Goal: Transaction & Acquisition: Purchase product/service

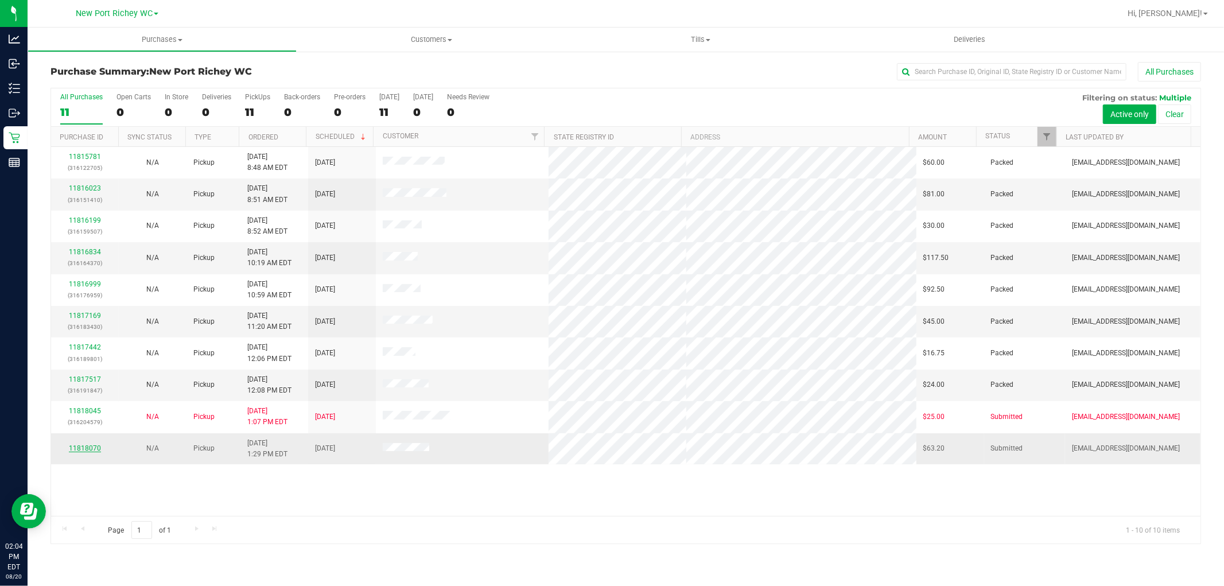
click at [82, 450] on link "11818070" at bounding box center [85, 448] width 32 height 8
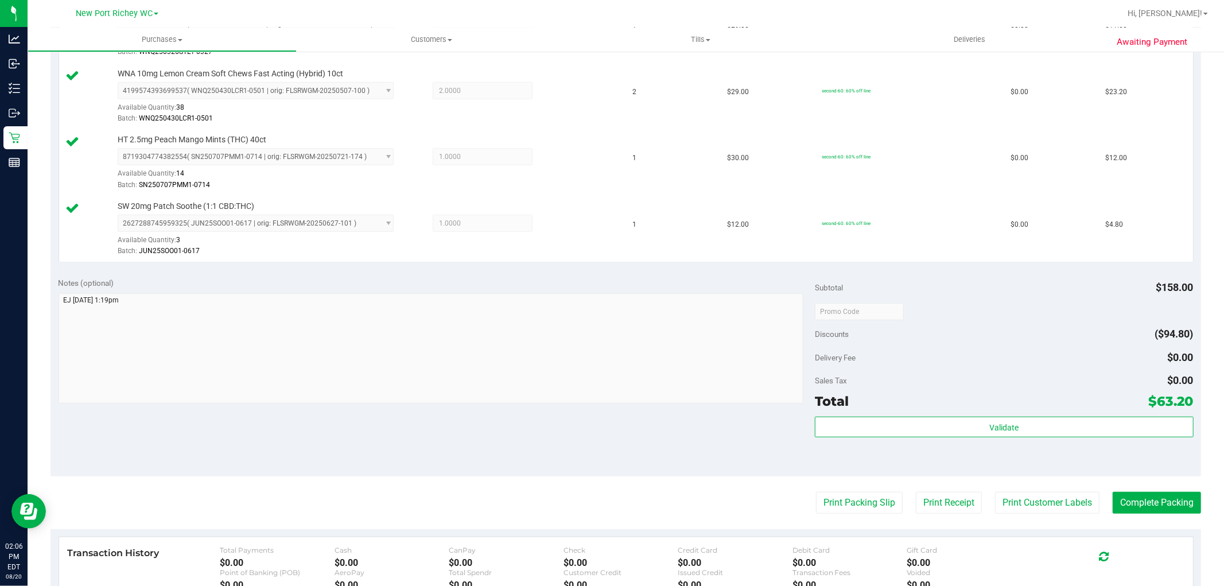
scroll to position [620, 0]
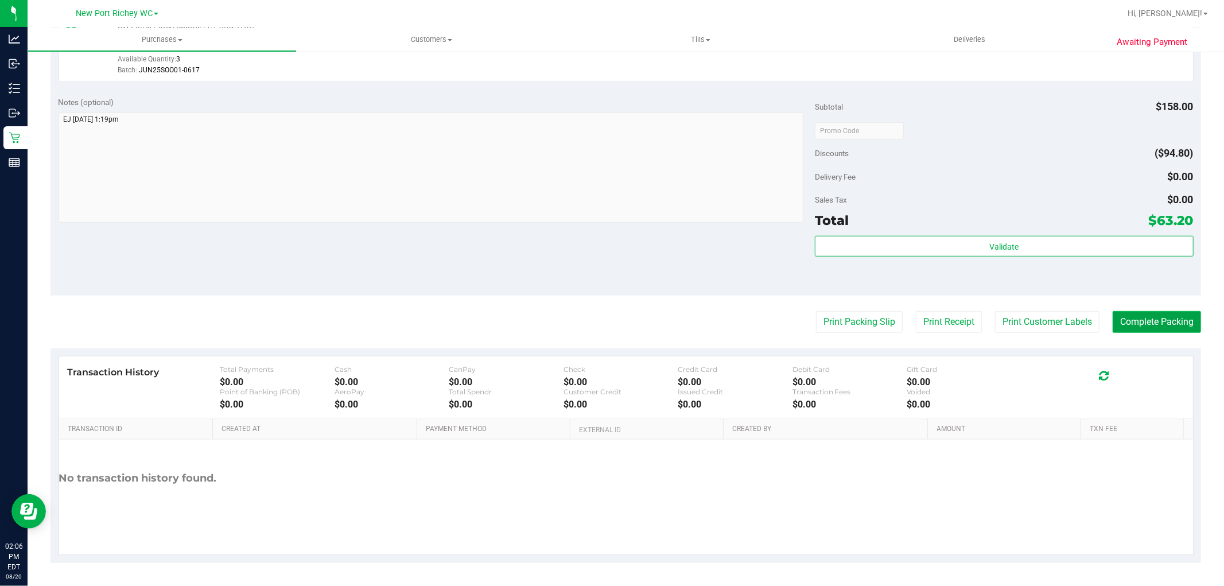
click at [1119, 316] on button "Complete Packing" at bounding box center [1156, 322] width 88 height 22
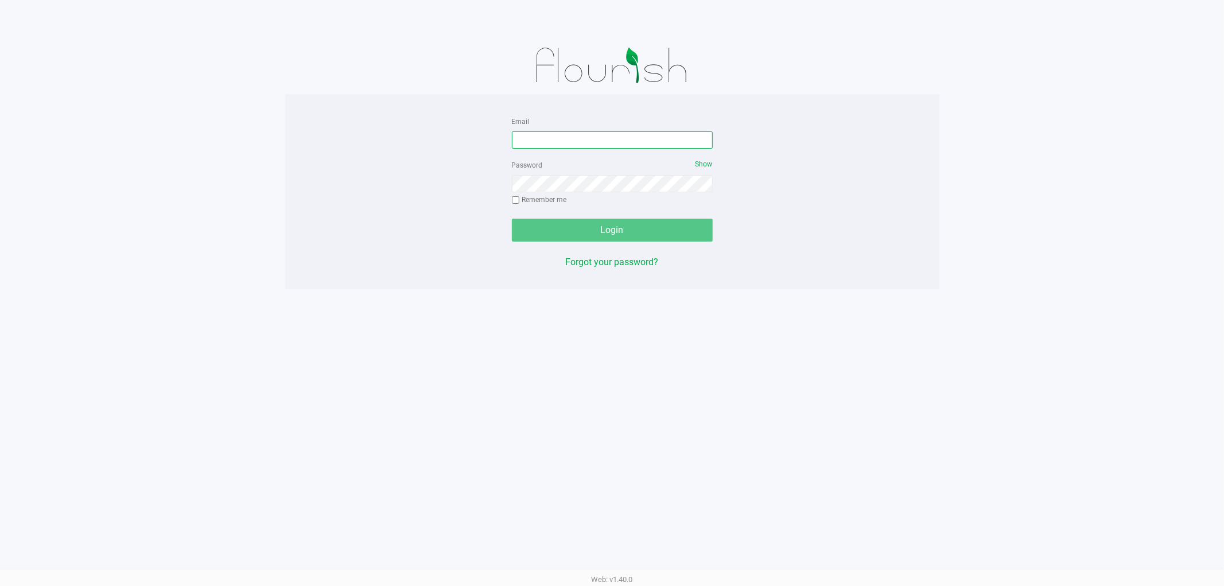
click at [565, 146] on input "Email" at bounding box center [612, 139] width 201 height 17
type input "[EMAIL_ADDRESS][DOMAIN_NAME]"
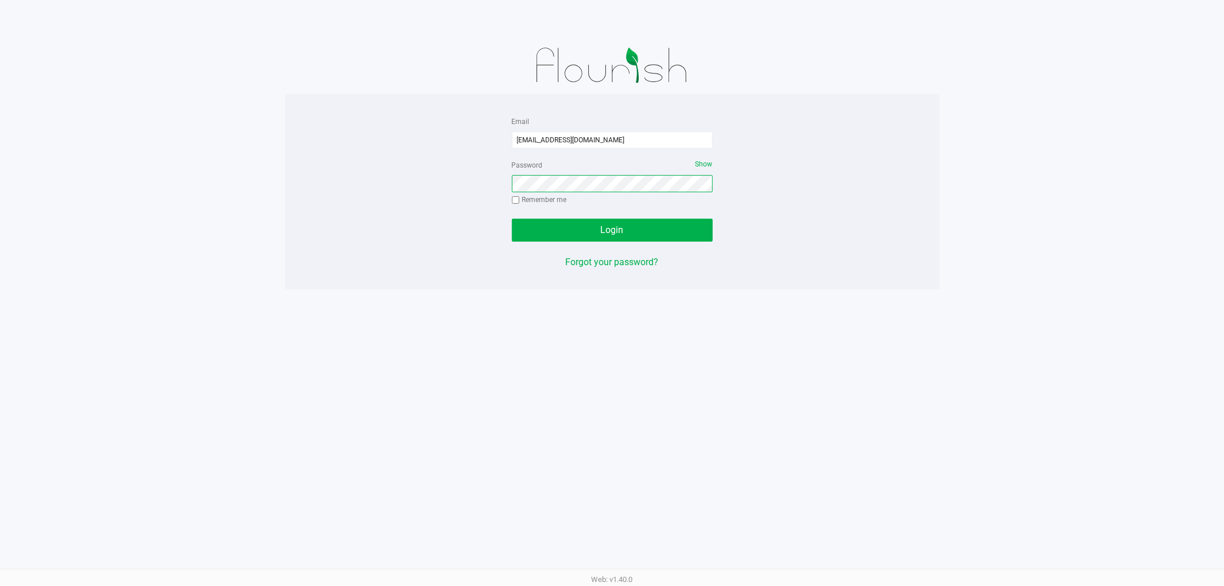
click at [512, 219] on button "Login" at bounding box center [612, 230] width 201 height 23
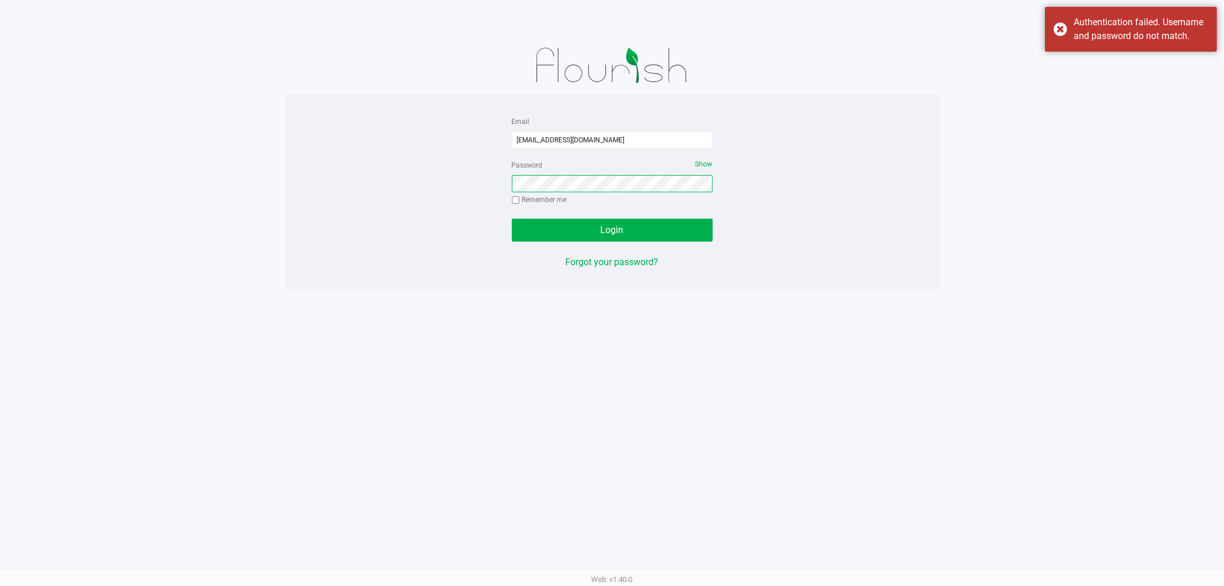
click at [512, 219] on button "Login" at bounding box center [612, 230] width 201 height 23
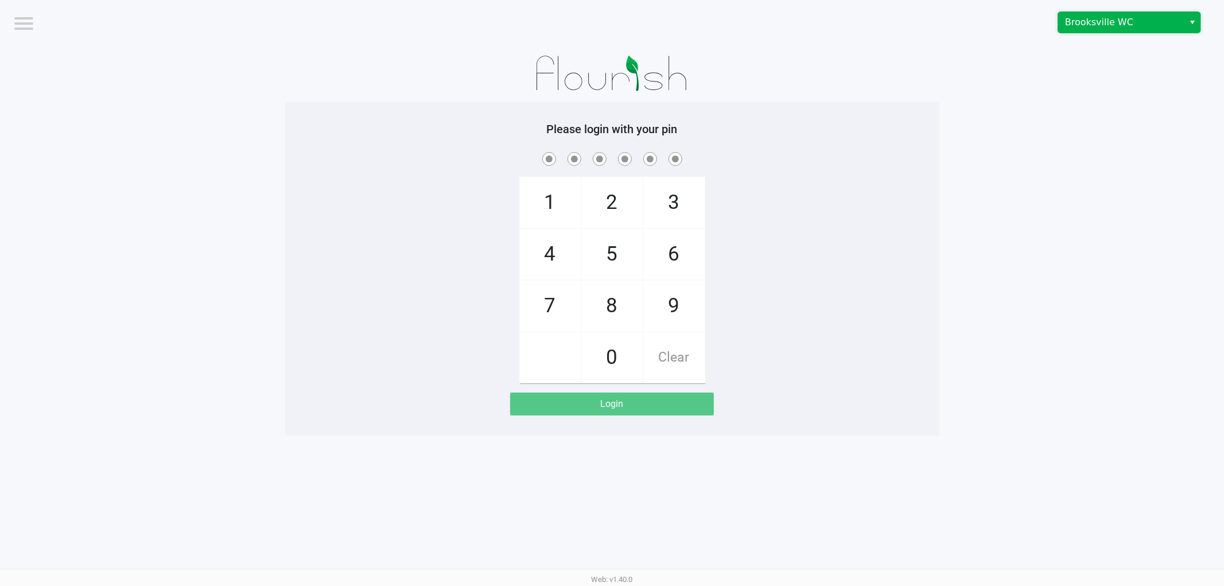
drag, startPoint x: 1149, startPoint y: 30, endPoint x: 1144, endPoint y: 26, distance: 6.2
click at [1149, 28] on span "Brooksville WC" at bounding box center [1121, 22] width 126 height 21
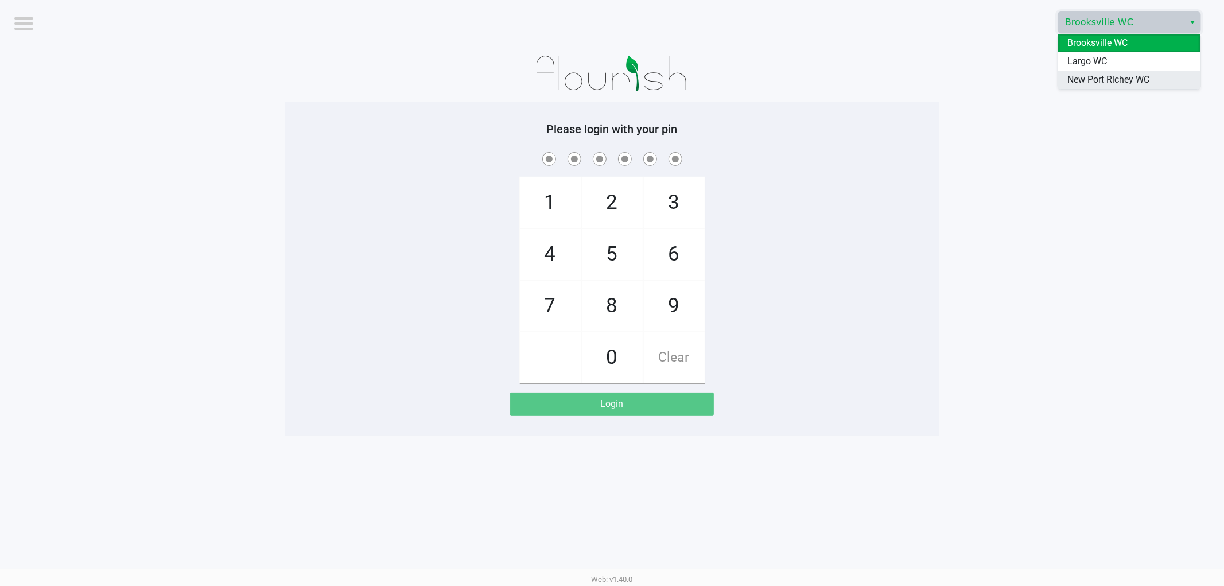
click at [1102, 80] on span "New Port Richey WC" at bounding box center [1108, 80] width 82 height 14
click at [1066, 138] on app-pos-login-wrapper "Logout New Port Richey WC Please login with your pin 1 4 7 2 5 8 0 3 6 9 Clear …" at bounding box center [612, 217] width 1224 height 435
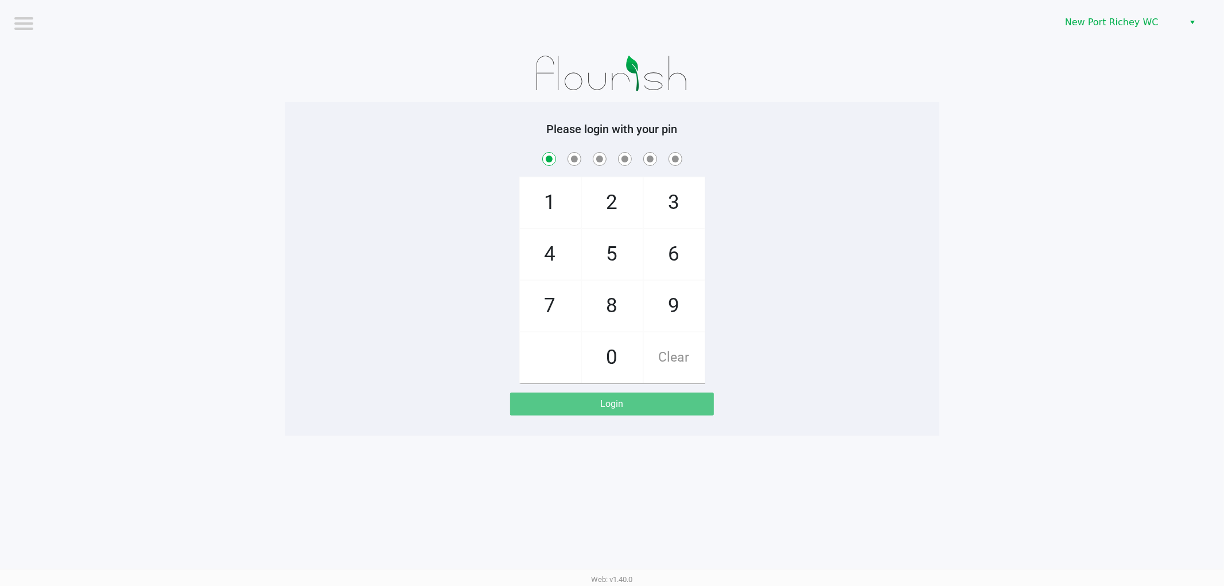
checkbox input "true"
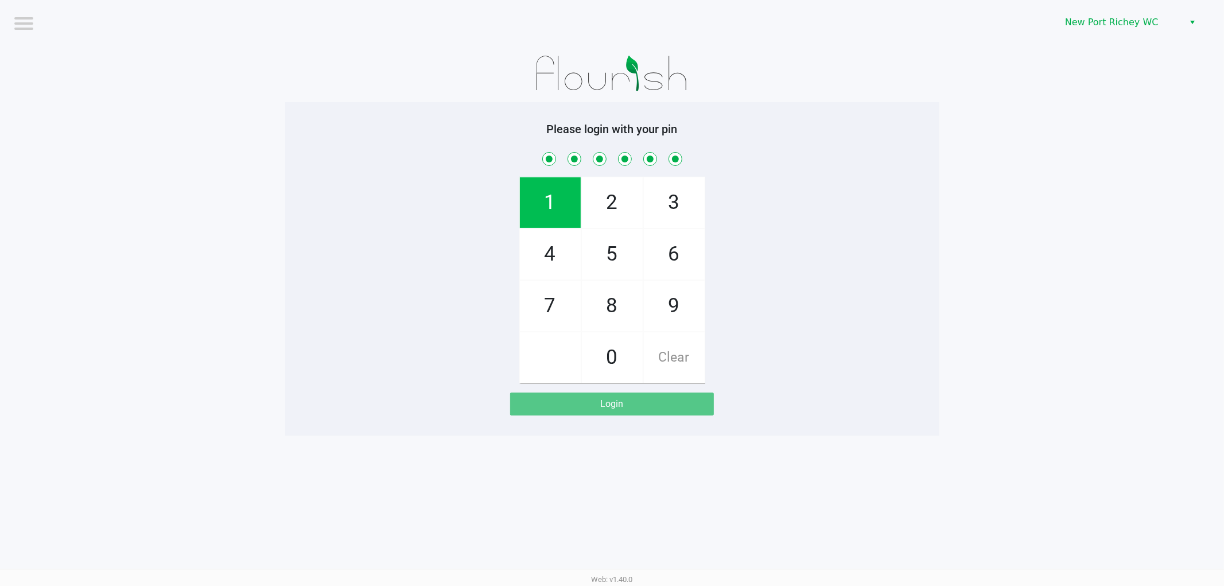
checkbox input "true"
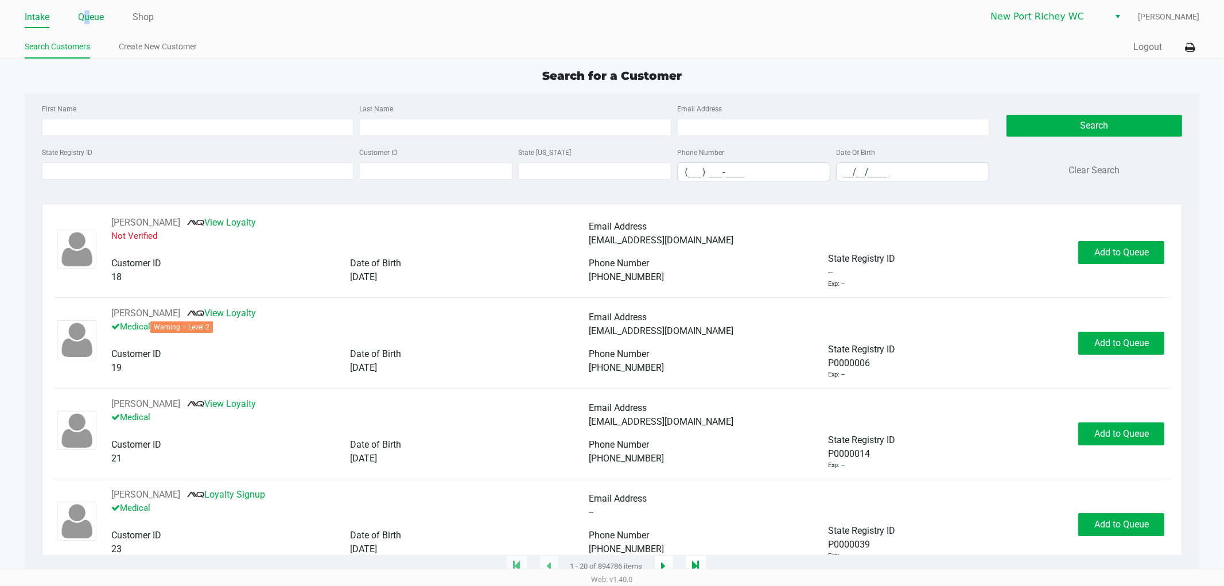
click at [87, 21] on link "Queue" at bounding box center [91, 17] width 26 height 16
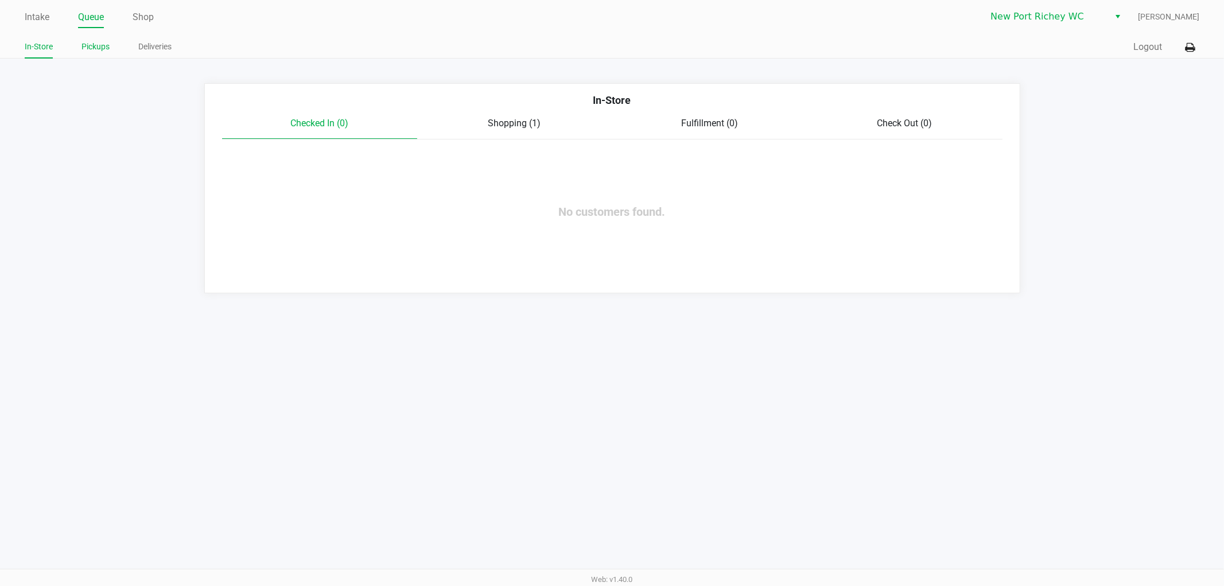
click at [95, 44] on link "Pickups" at bounding box center [95, 47] width 28 height 14
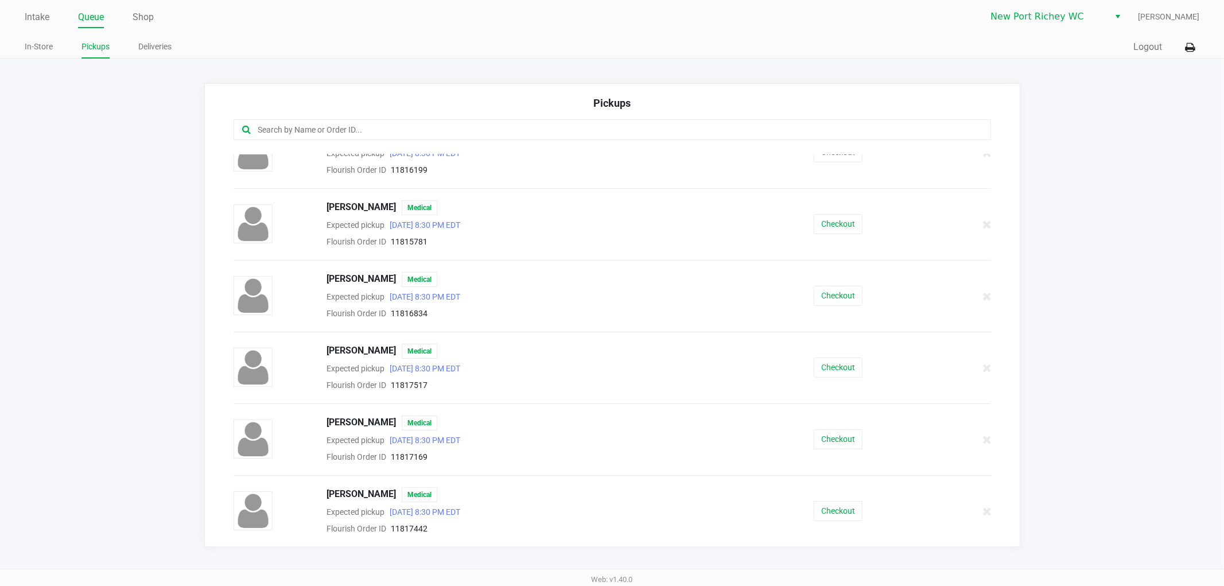
scroll to position [170, 0]
click at [1189, 46] on icon at bounding box center [1190, 48] width 10 height 8
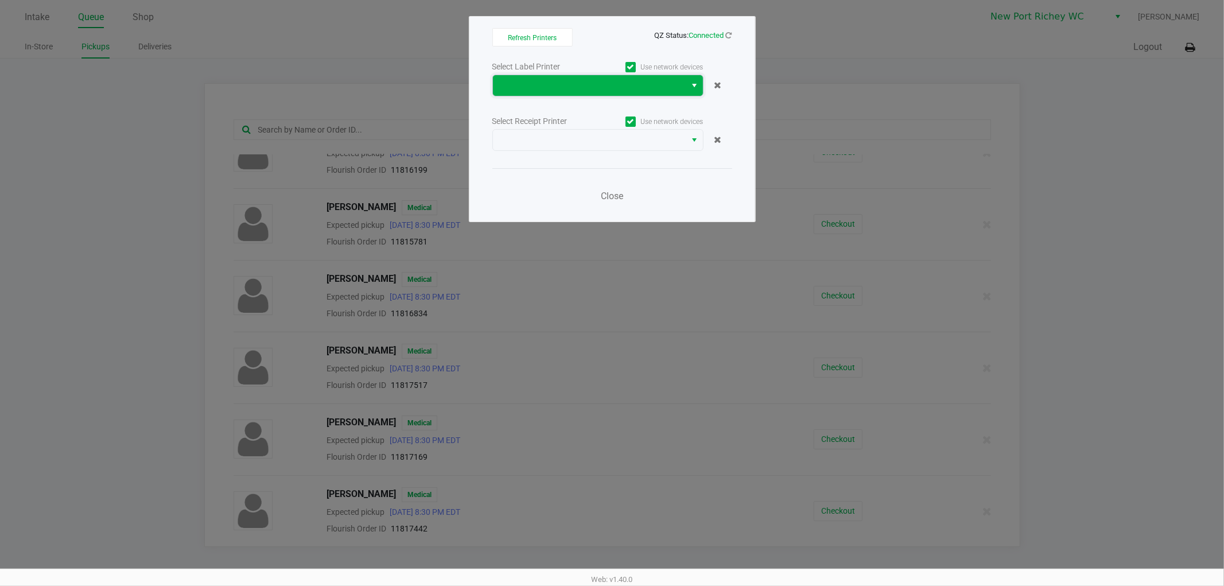
click at [538, 77] on span at bounding box center [589, 85] width 193 height 21
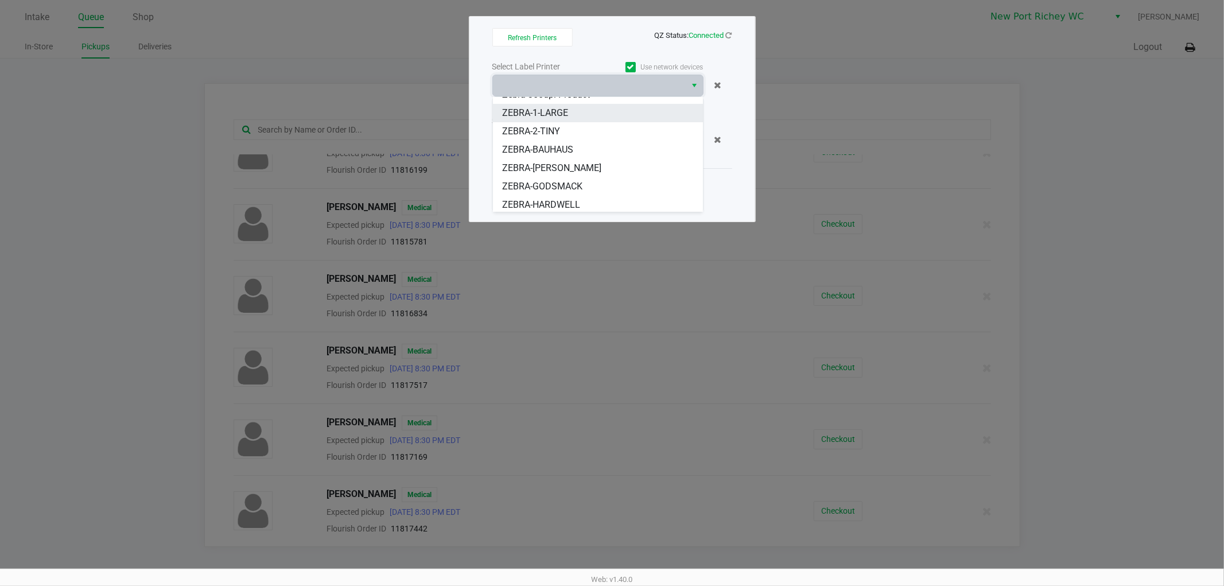
scroll to position [87, 0]
click at [555, 147] on span "ZEBRA-DEAN-MILLER" at bounding box center [551, 148] width 99 height 14
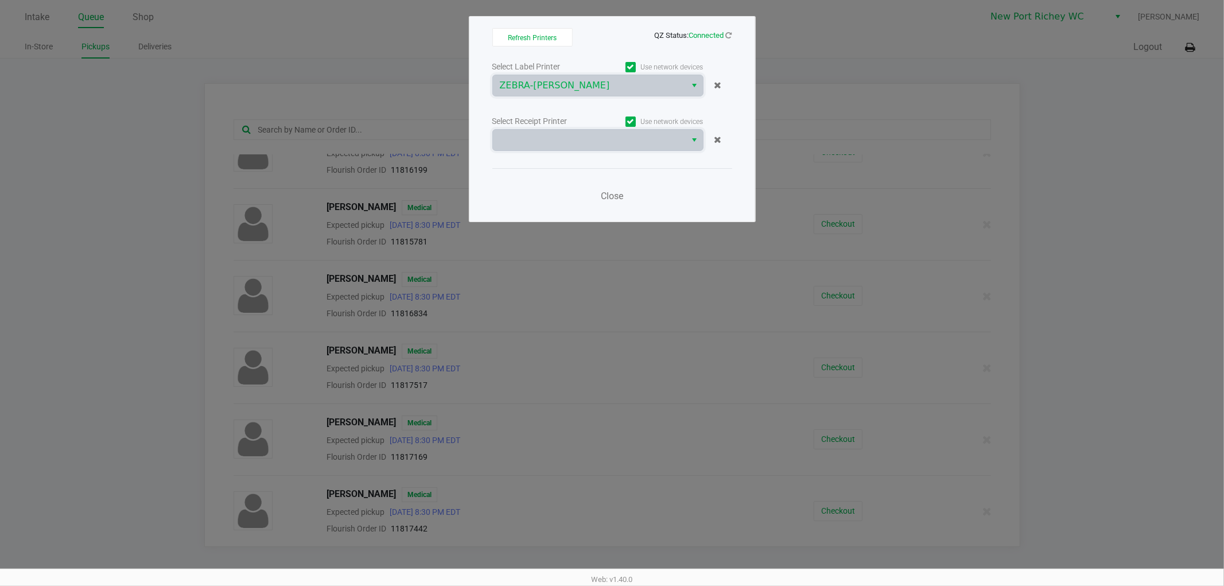
click at [555, 147] on span at bounding box center [589, 140] width 193 height 21
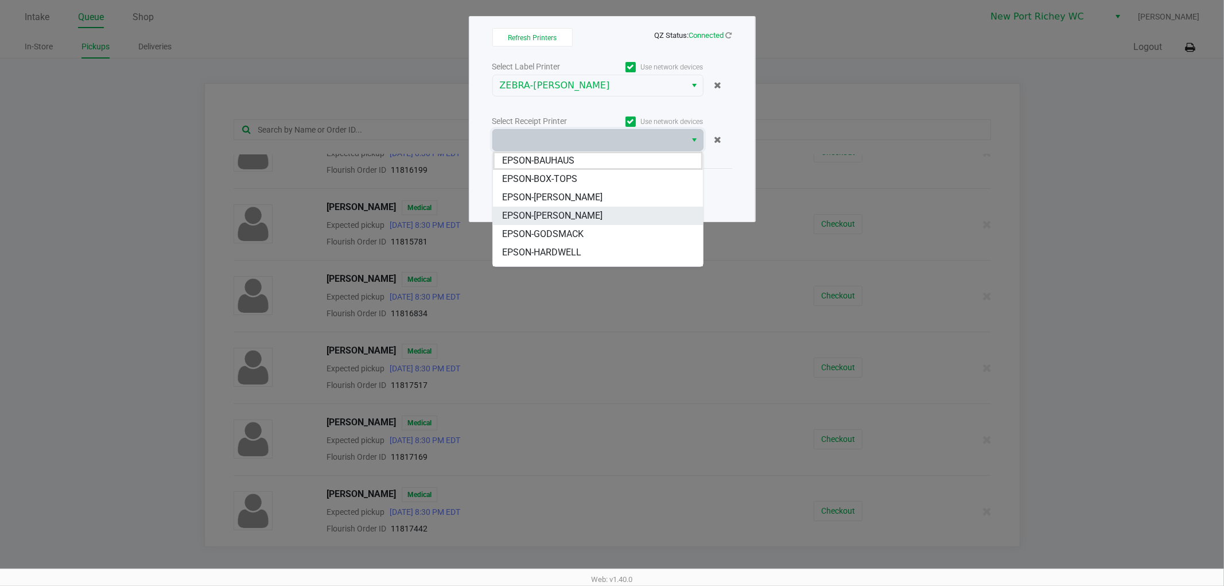
click at [567, 213] on span "EPSON-DEAN-MILLER" at bounding box center [552, 216] width 100 height 14
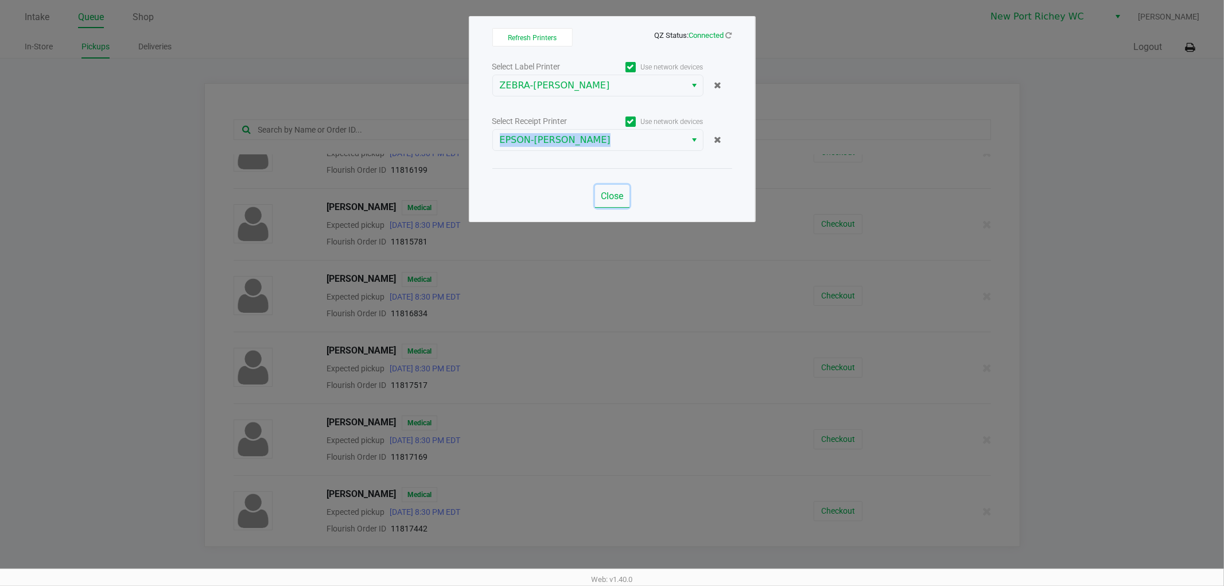
click at [604, 198] on span "Close" at bounding box center [612, 195] width 22 height 11
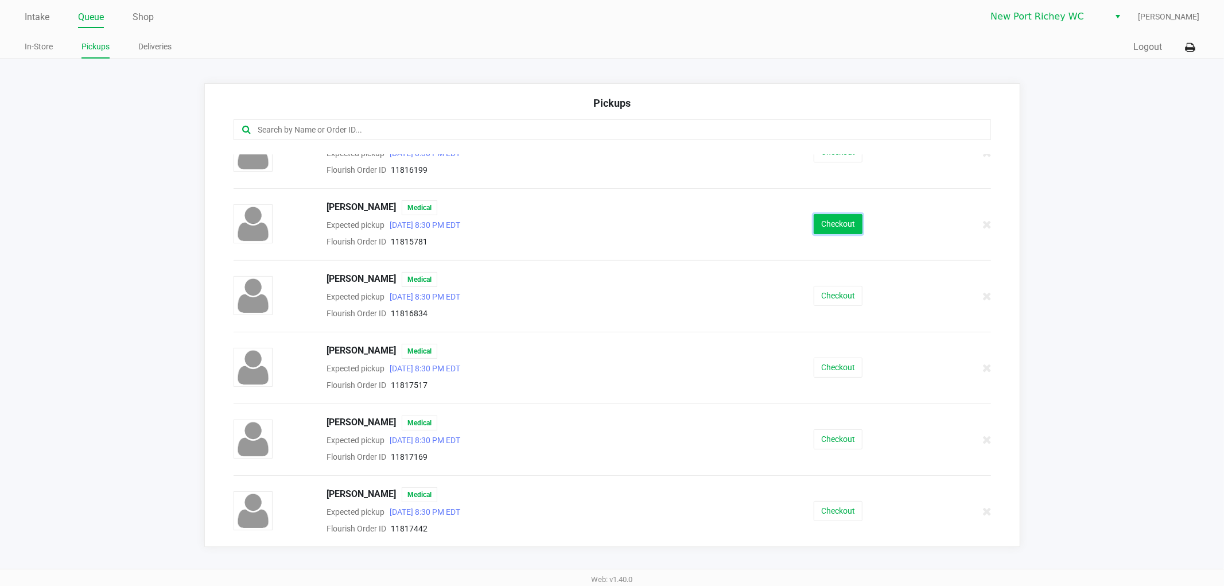
click at [823, 232] on button "Checkout" at bounding box center [838, 224] width 49 height 20
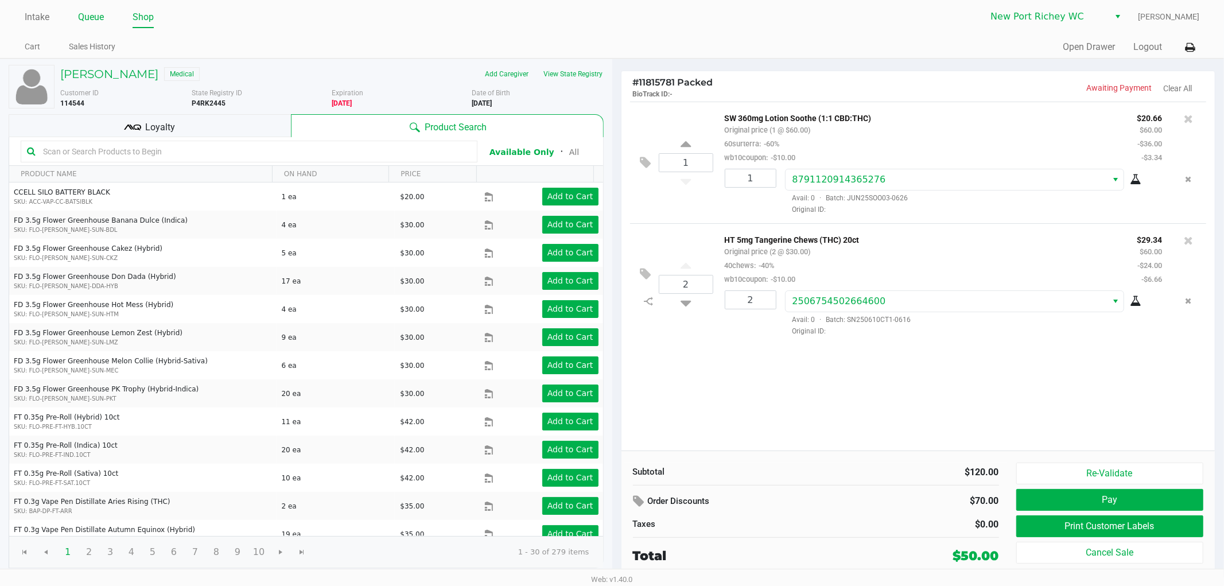
click at [88, 17] on link "Queue" at bounding box center [91, 17] width 26 height 16
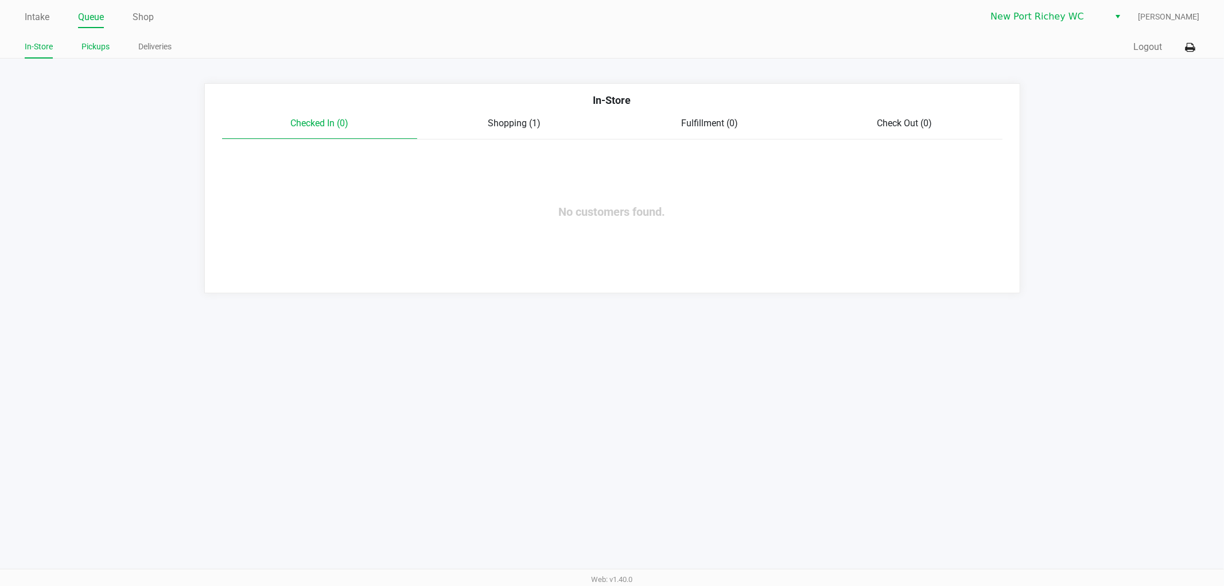
click at [86, 52] on link "Pickups" at bounding box center [95, 47] width 28 height 14
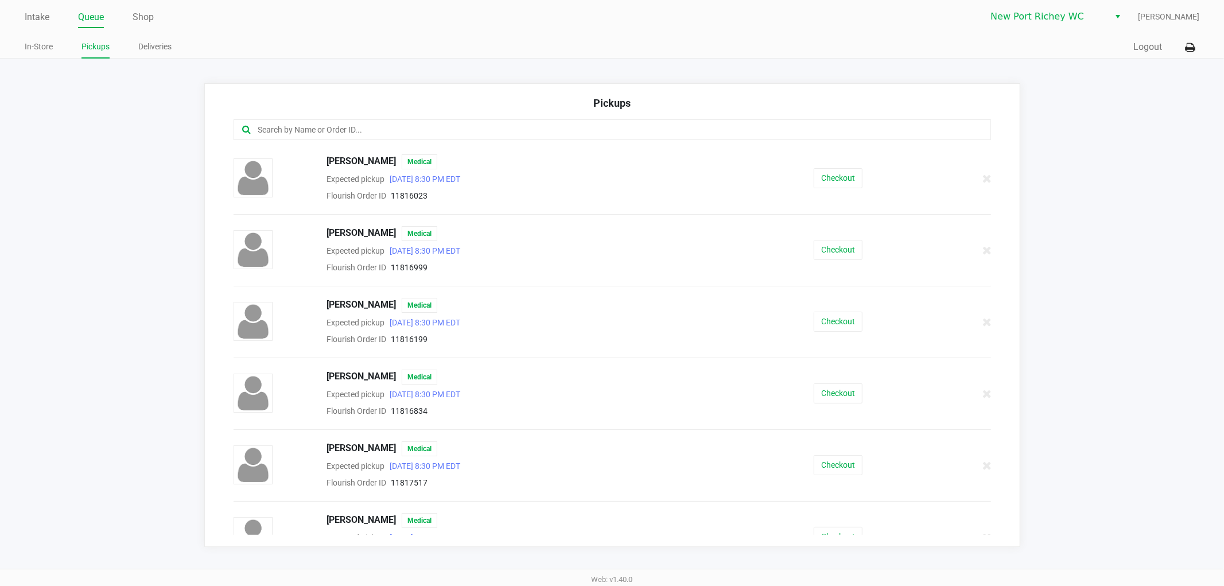
click at [378, 131] on input "text" at bounding box center [589, 129] width 665 height 13
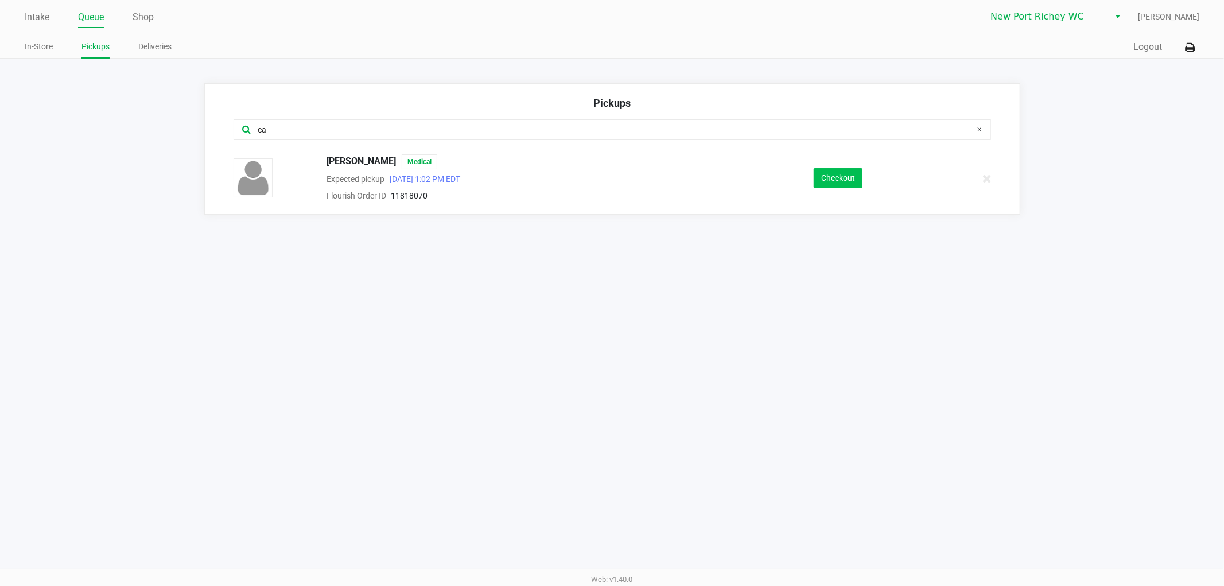
type input "ca"
click at [834, 177] on button "Checkout" at bounding box center [838, 178] width 49 height 20
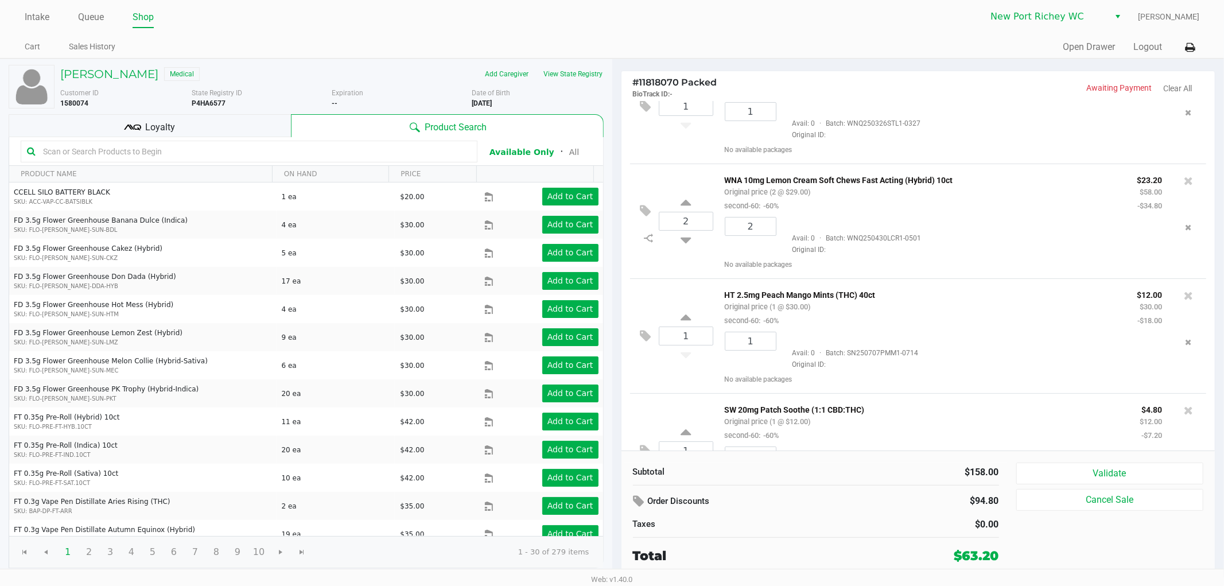
scroll to position [227, 0]
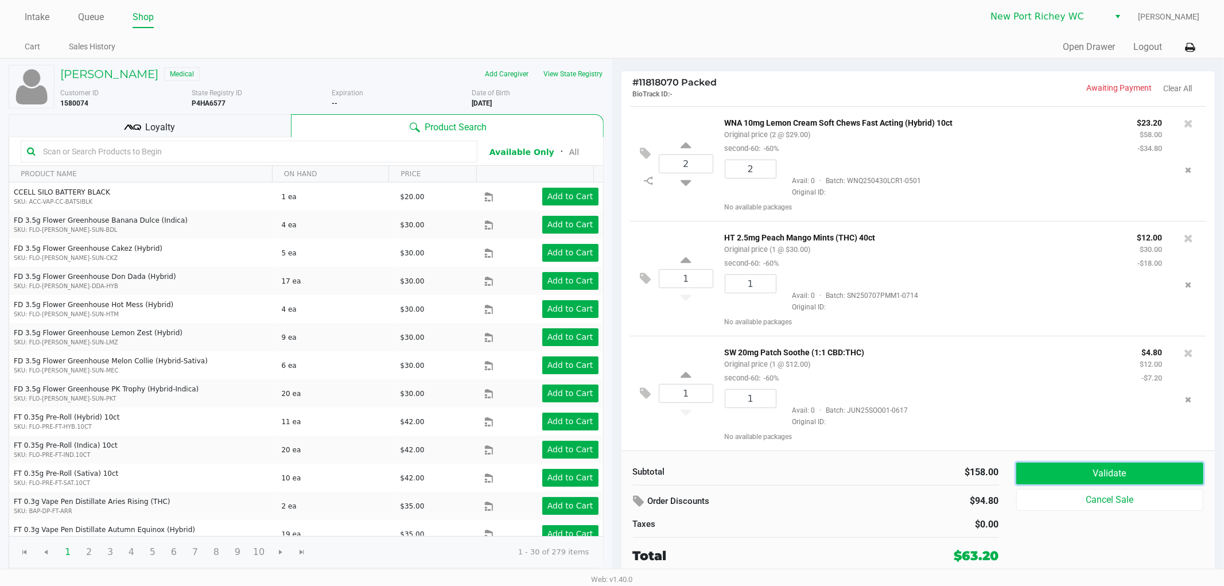
click at [1143, 467] on button "Validate" at bounding box center [1110, 473] width 188 height 22
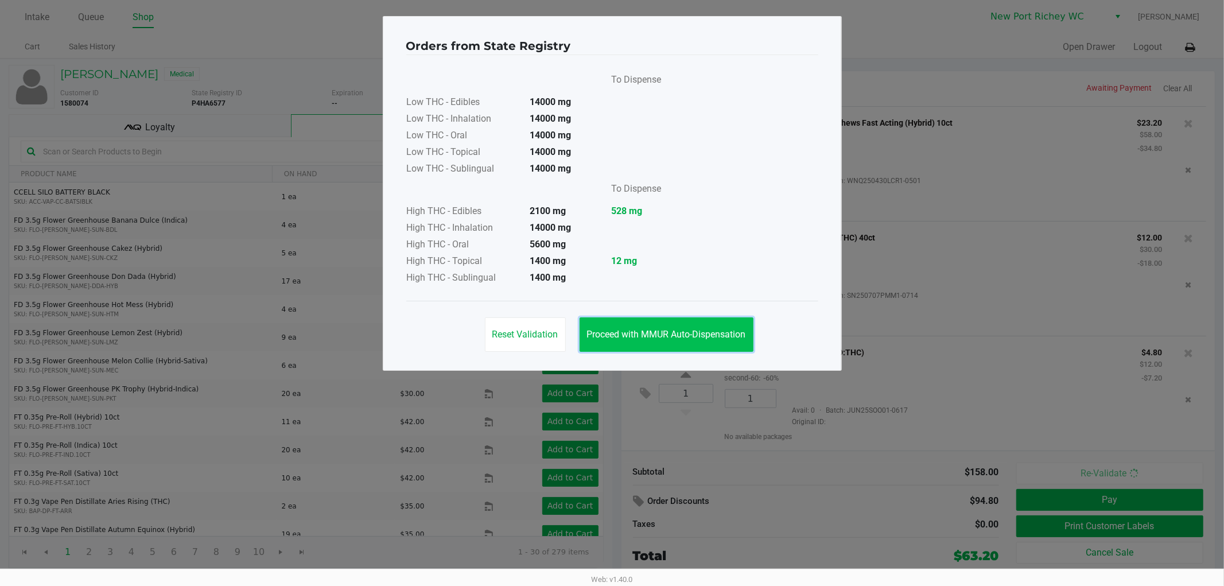
click at [689, 332] on span "Proceed with MMUR Auto-Dispensation" at bounding box center [666, 334] width 159 height 11
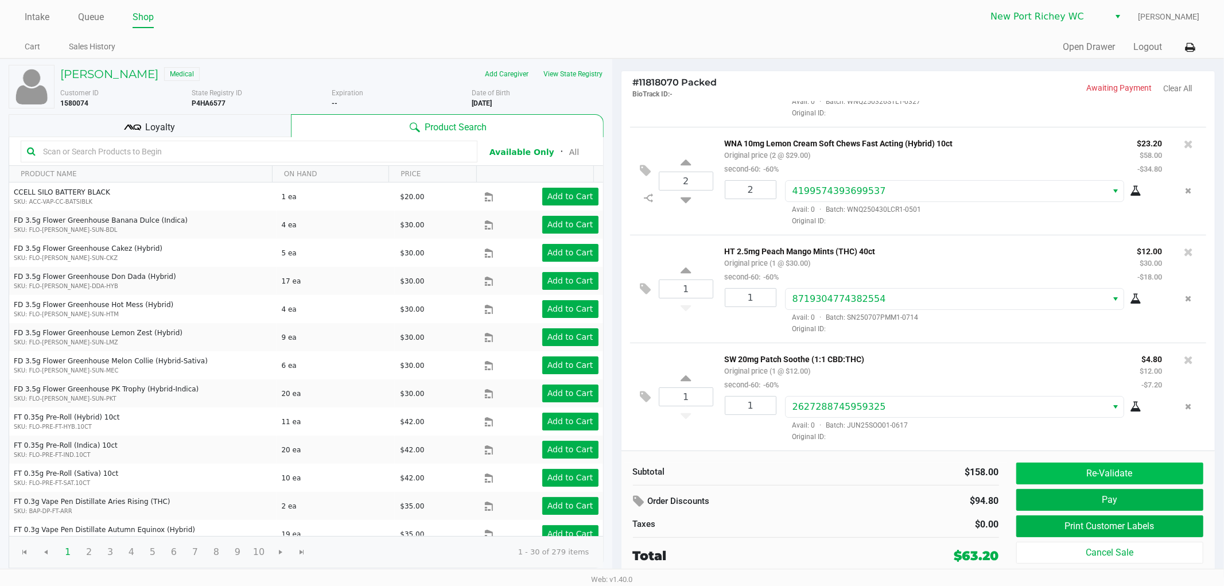
scroll to position [193, 0]
click at [1104, 524] on button "Print Customer Labels" at bounding box center [1110, 526] width 188 height 22
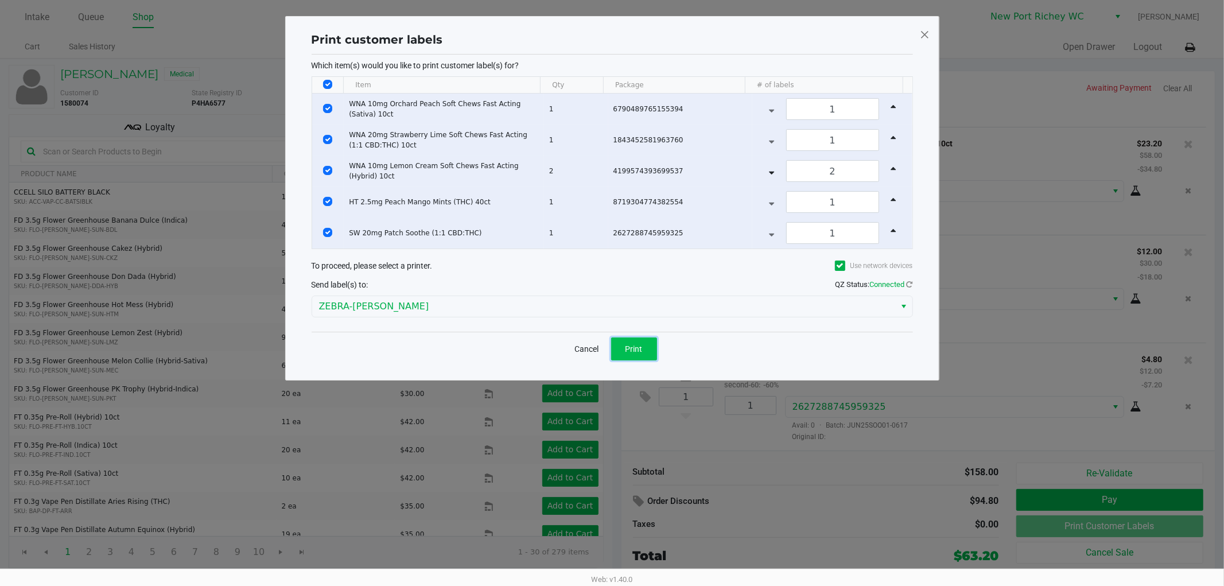
click at [626, 352] on span "Print" at bounding box center [633, 348] width 17 height 9
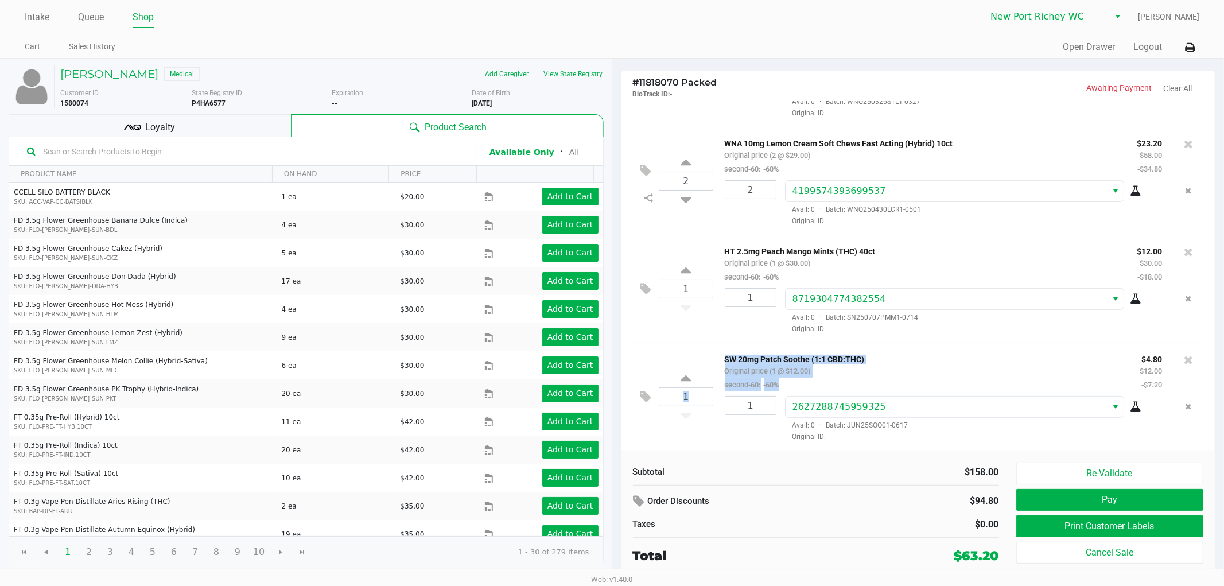
drag, startPoint x: 804, startPoint y: 387, endPoint x: 691, endPoint y: 387, distance: 112.4
click at [691, 387] on div "1 SW 20mg Patch Soothe (1:1 CBD:THC) Original price (1 @ $12.00) second-60: -60…" at bounding box center [918, 397] width 577 height 108
click at [963, 354] on p "SW 20mg Patch Soothe (1:1 CBD:THC)" at bounding box center [924, 358] width 398 height 12
click at [1058, 496] on button "Pay" at bounding box center [1110, 500] width 188 height 22
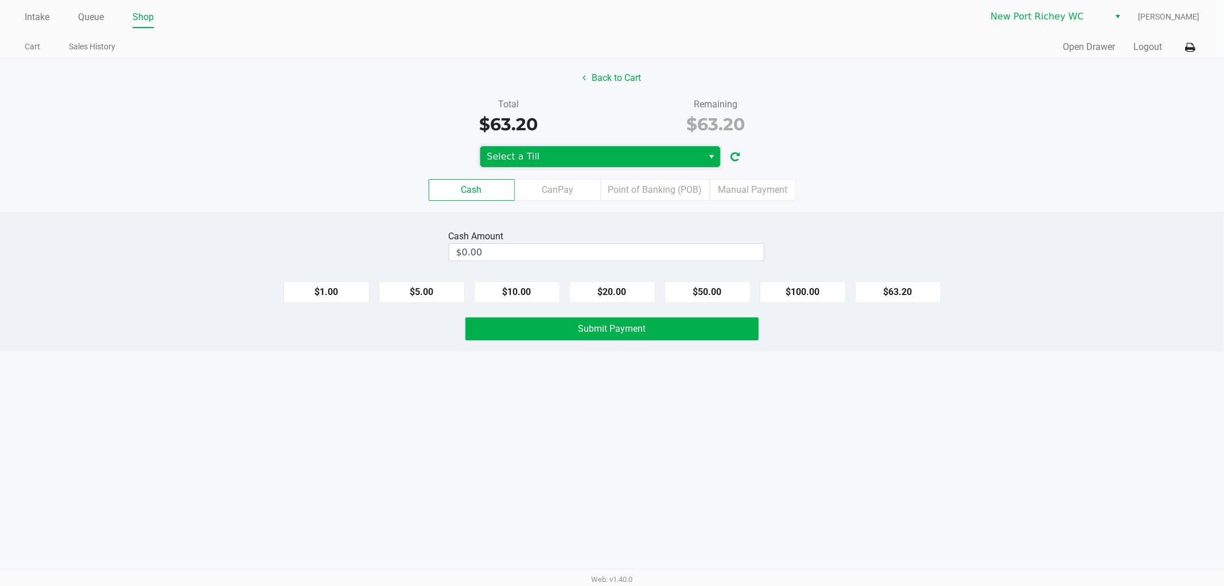
click at [543, 159] on span "Select a Till" at bounding box center [591, 157] width 209 height 14
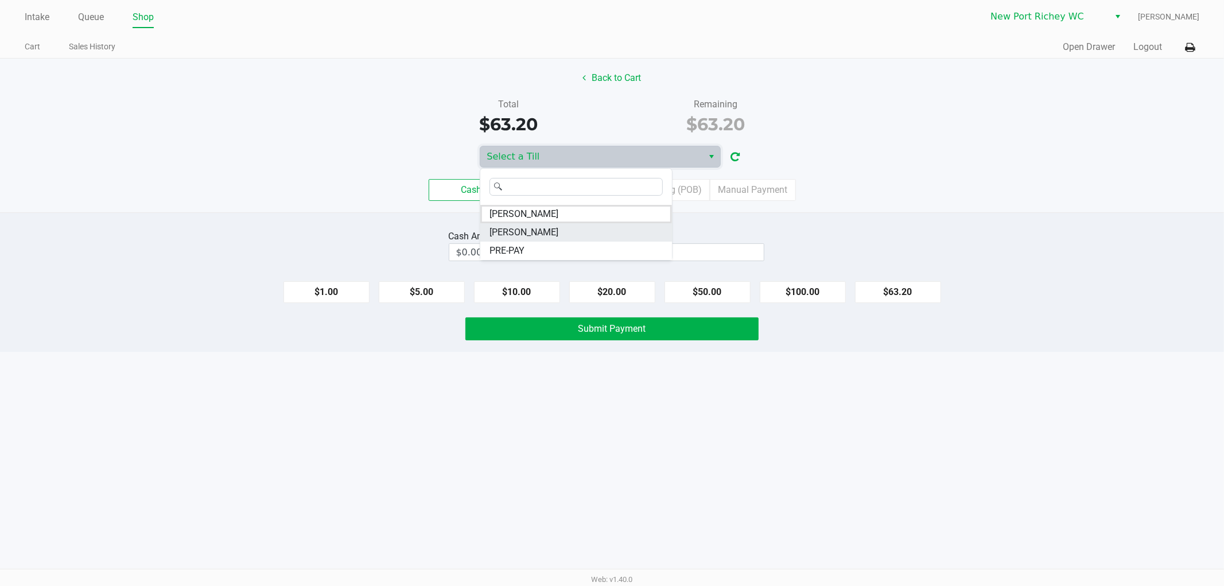
click at [519, 231] on span "DEAN-MILLER" at bounding box center [523, 232] width 69 height 14
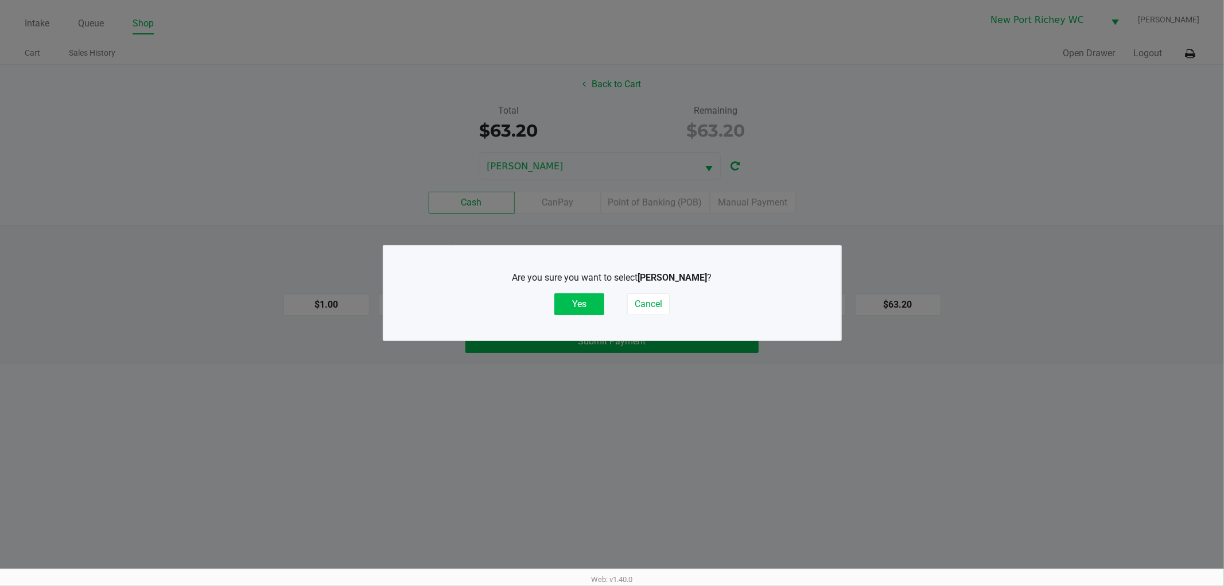
drag, startPoint x: 589, startPoint y: 303, endPoint x: 251, endPoint y: 248, distance: 341.8
click at [585, 303] on button "Yes" at bounding box center [579, 304] width 50 height 22
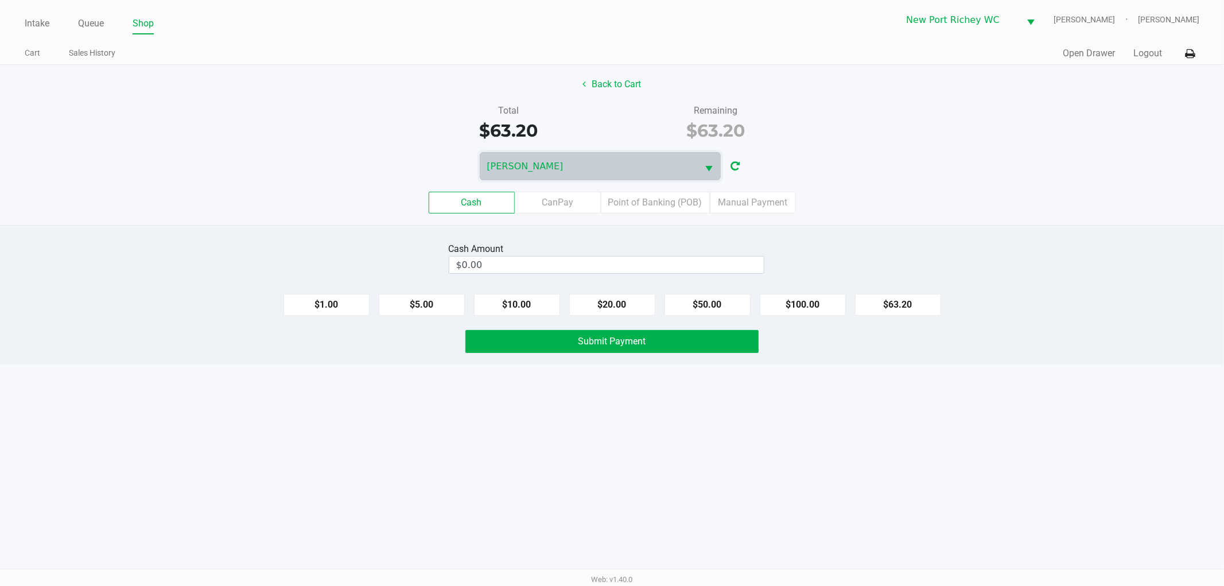
drag, startPoint x: 193, startPoint y: 184, endPoint x: 216, endPoint y: 195, distance: 24.9
click at [193, 184] on div "Cash CanPay Point of Banking (POB) Manual Payment" at bounding box center [611, 202] width 1241 height 45
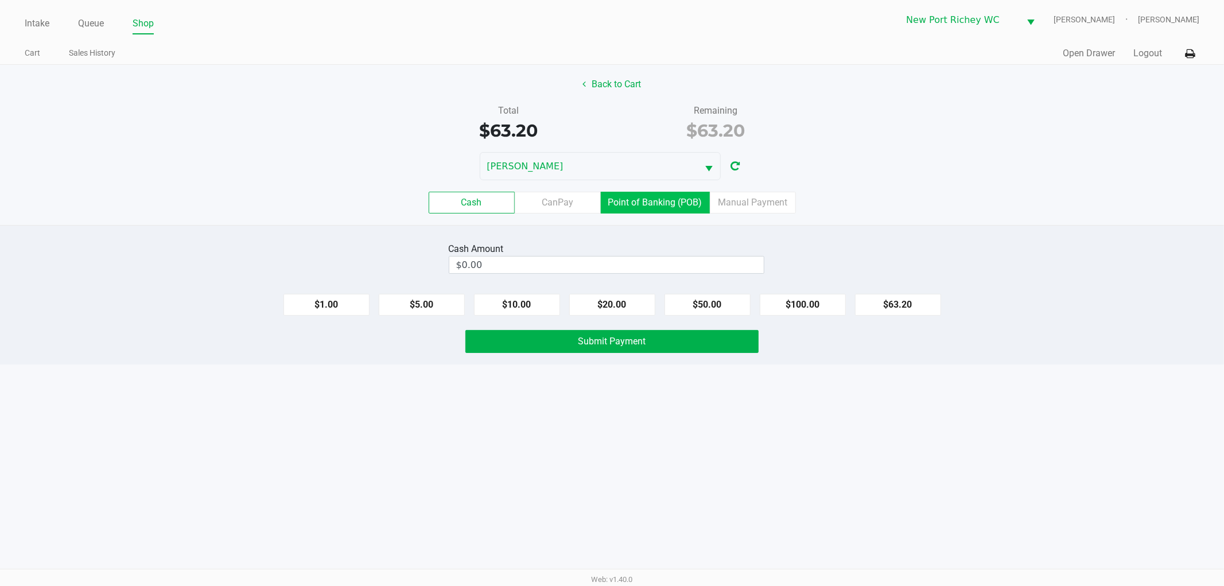
click at [661, 207] on label "Point of Banking (POB)" at bounding box center [655, 203] width 109 height 22
click at [0, 0] on 7 "Point of Banking (POB)" at bounding box center [0, 0] width 0 height 0
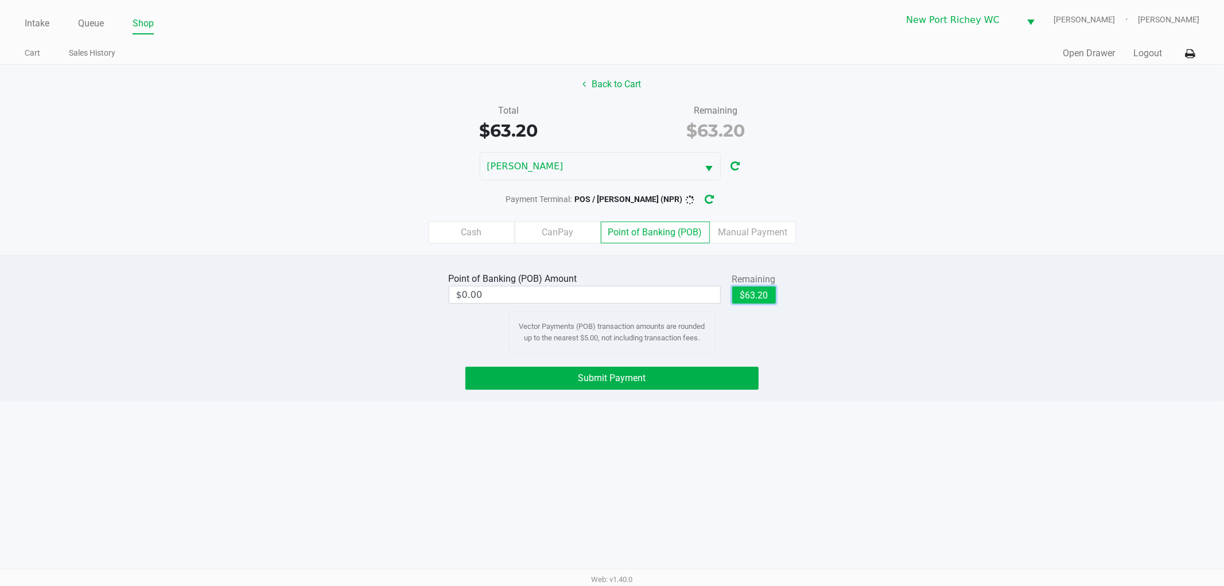
click at [753, 297] on button "$63.20" at bounding box center [754, 294] width 44 height 17
type input "$63.20"
drag, startPoint x: 521, startPoint y: 375, endPoint x: 232, endPoint y: 351, distance: 289.5
click at [517, 375] on button "Submit Payment" at bounding box center [611, 378] width 293 height 23
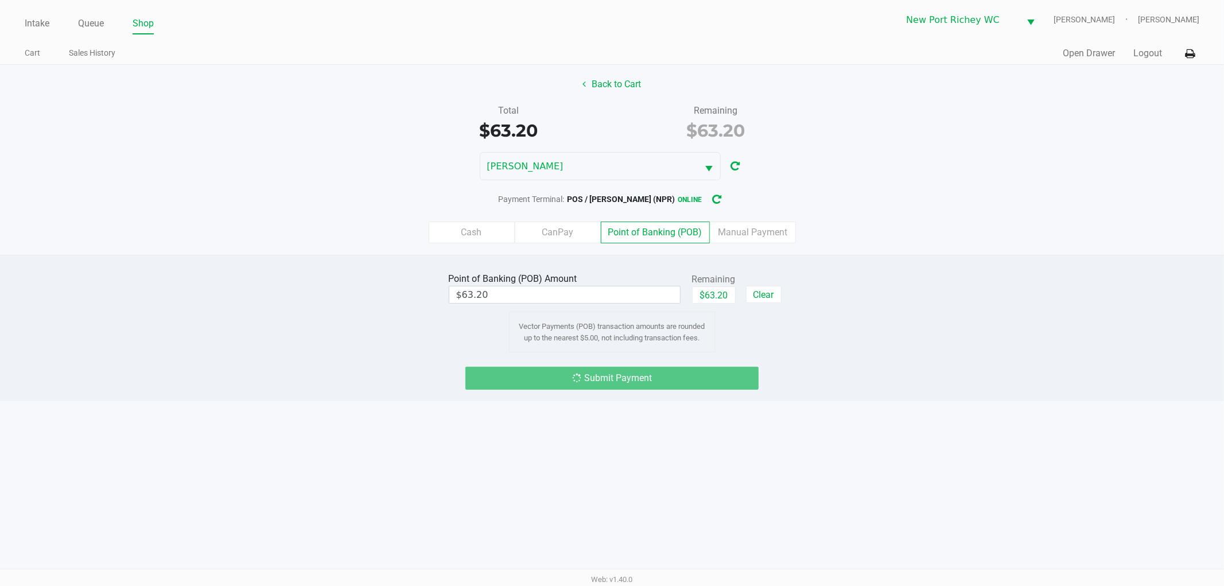
click at [221, 348] on div "Point of Banking (POB) Amount $63.20 Remaining $63.20 Clear Vector Payments (PO…" at bounding box center [611, 311] width 1241 height 83
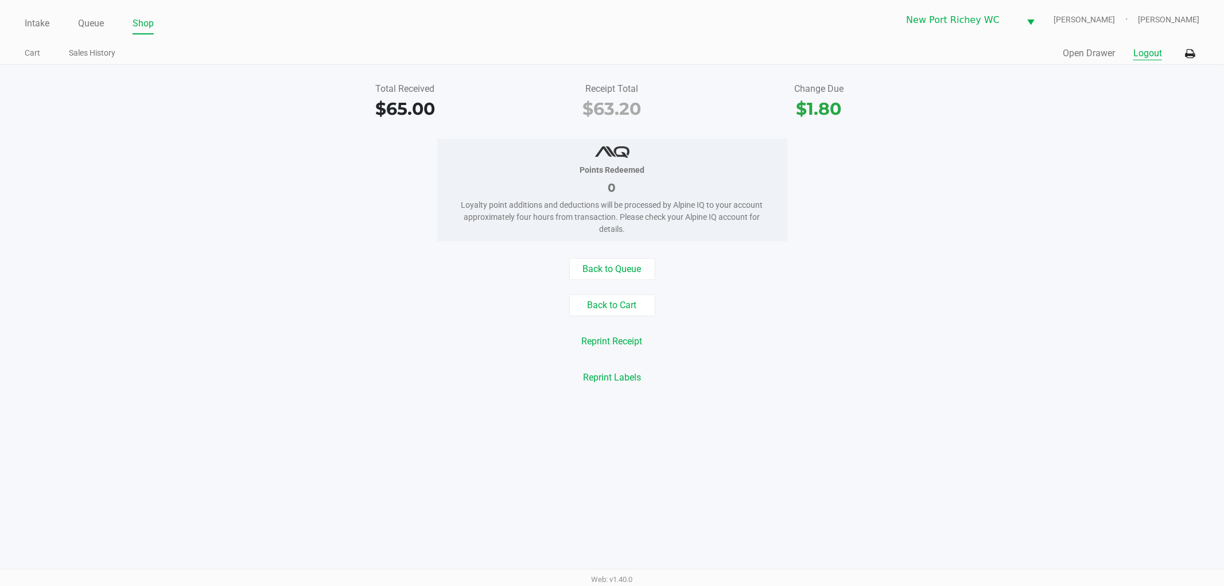
click at [1144, 49] on button "Logout" at bounding box center [1147, 53] width 29 height 14
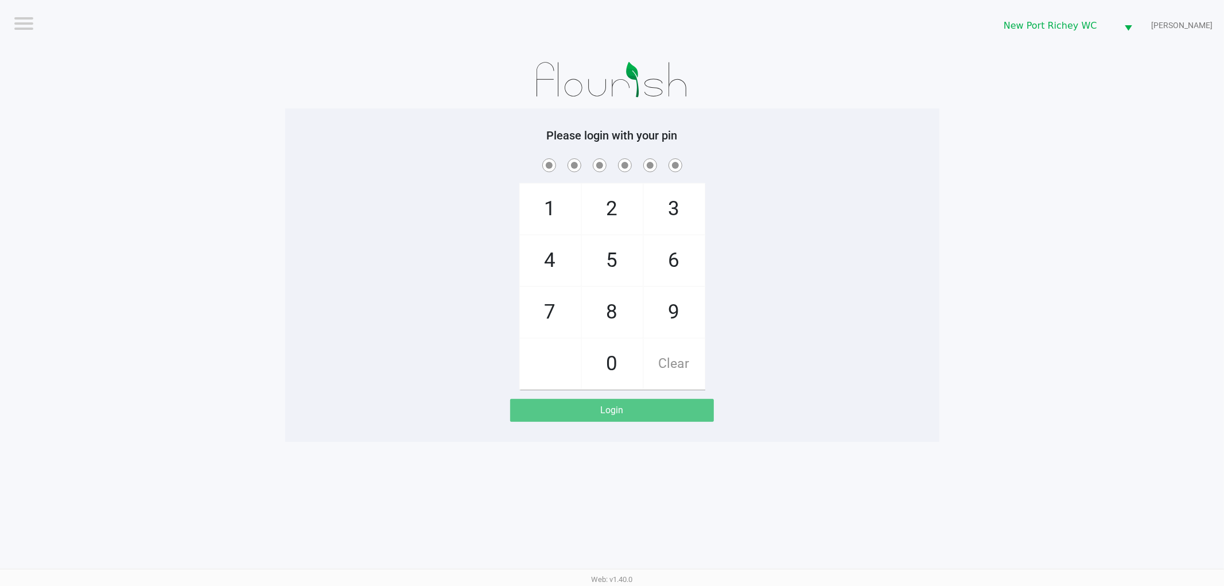
click at [1048, 318] on app-pos-login-wrapper "Logout New Port Richey WC DEAN-MILLER Please login with your pin 1 4 7 2 5 8 0 …" at bounding box center [612, 221] width 1224 height 442
